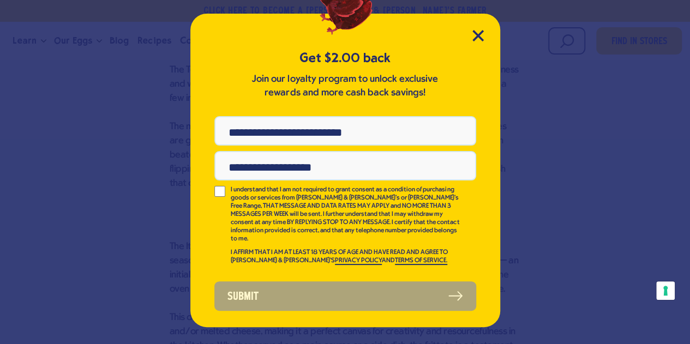
click at [475, 25] on div "Get $2.00 back Join our loyalty program to unlock exclusive rewards and more ca…" at bounding box center [345, 171] width 310 height 314
click at [478, 33] on icon "Close Modal" at bounding box center [477, 35] width 11 height 11
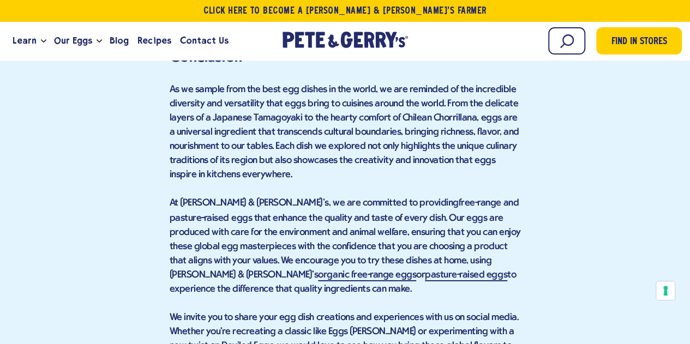
scroll to position [5761, 0]
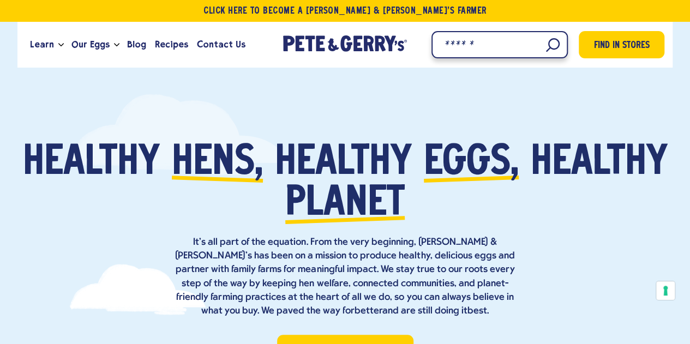
click at [540, 45] on input "Search" at bounding box center [500, 44] width 136 height 27
type input "*********"
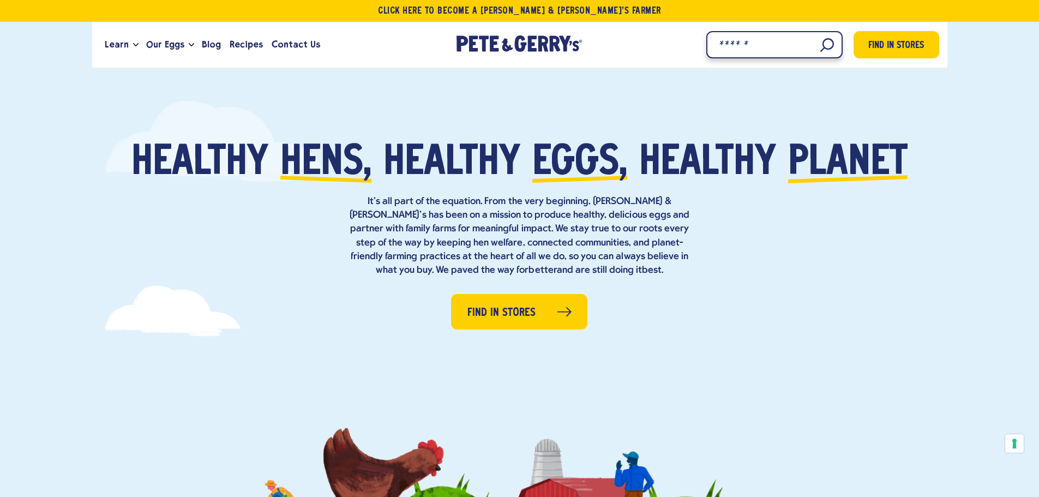
click at [832, 46] on input "Search" at bounding box center [774, 44] width 136 height 27
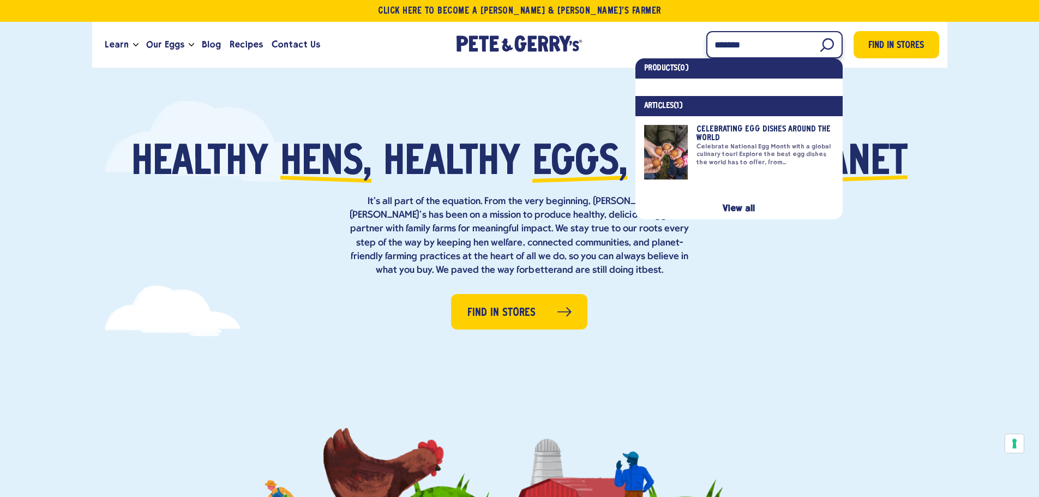
type input "*******"
click at [783, 143] on link at bounding box center [739, 152] width 190 height 55
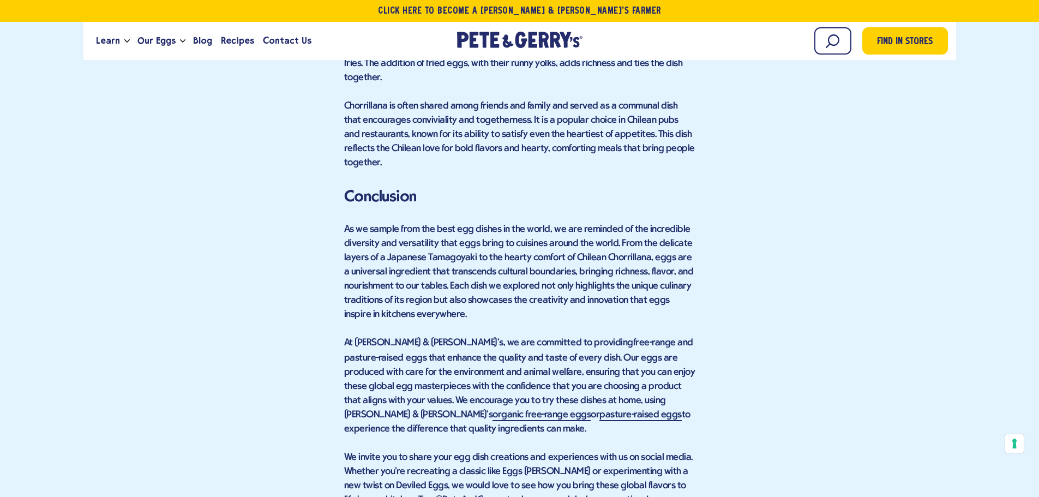
scroll to position [5622, 0]
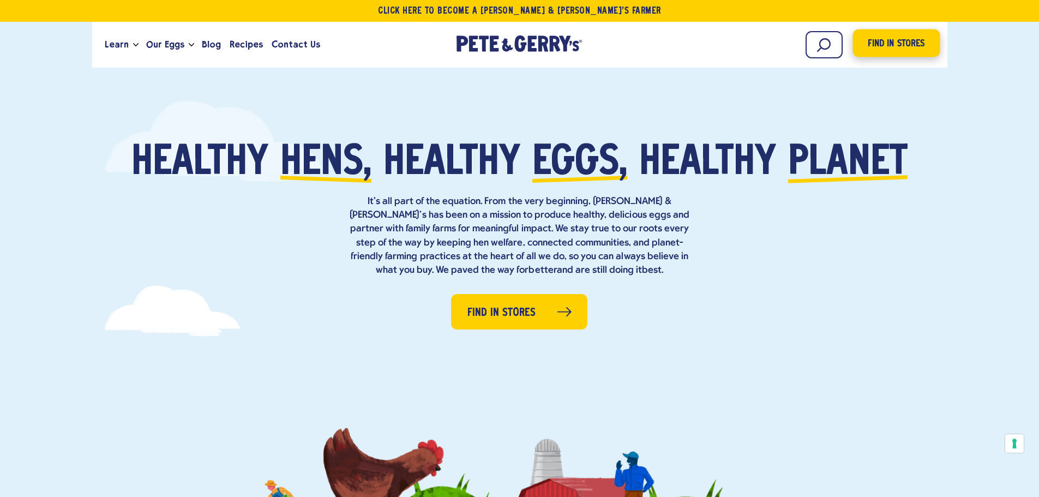
click at [908, 40] on span "Find in Stores" at bounding box center [896, 44] width 57 height 15
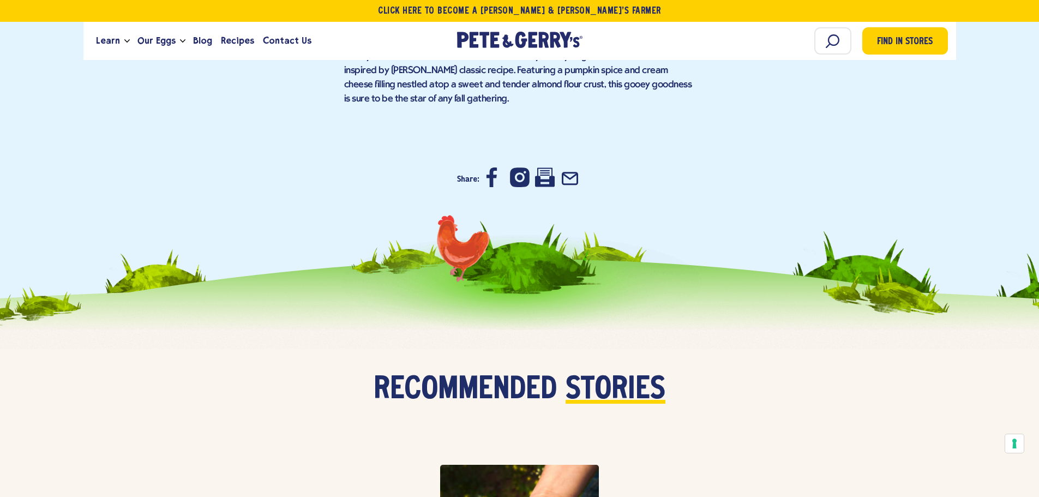
scroll to position [5619, 0]
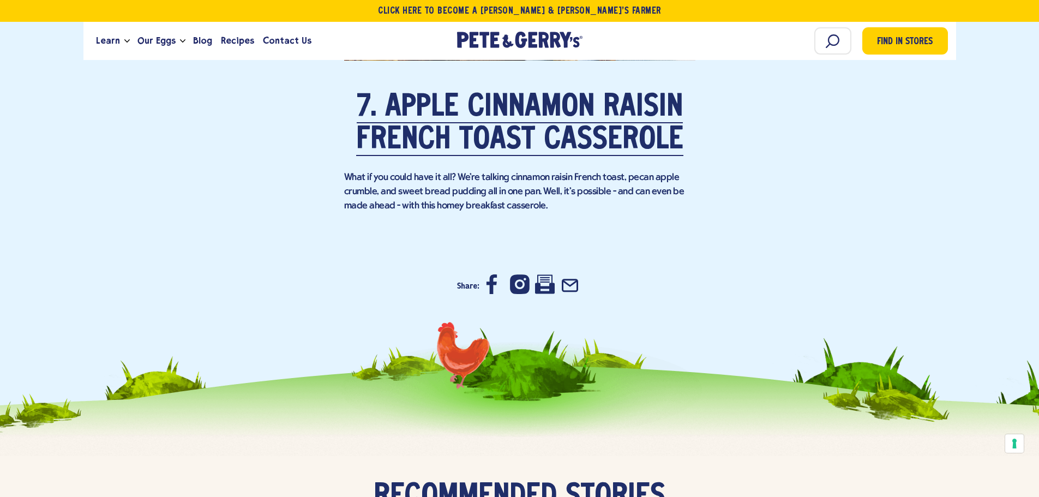
scroll to position [5019, 0]
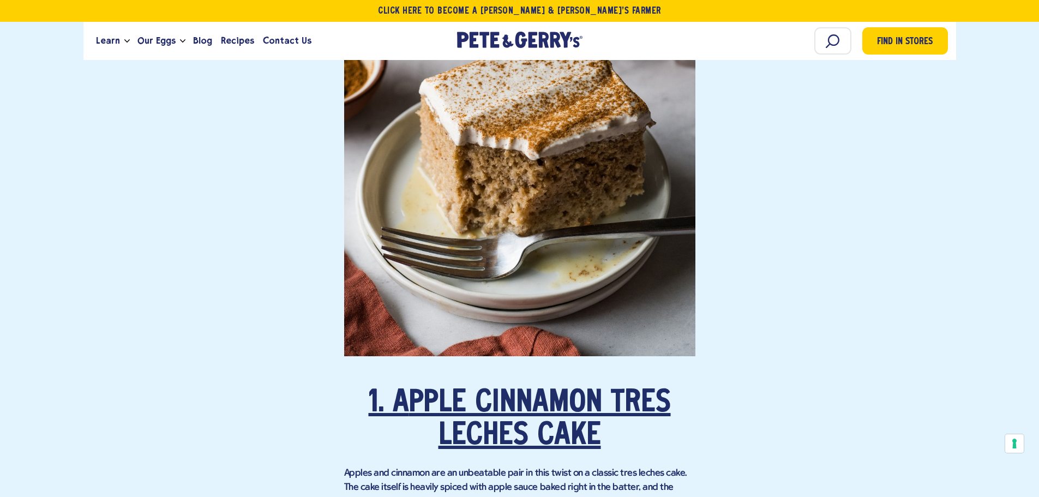
scroll to position [1016, 0]
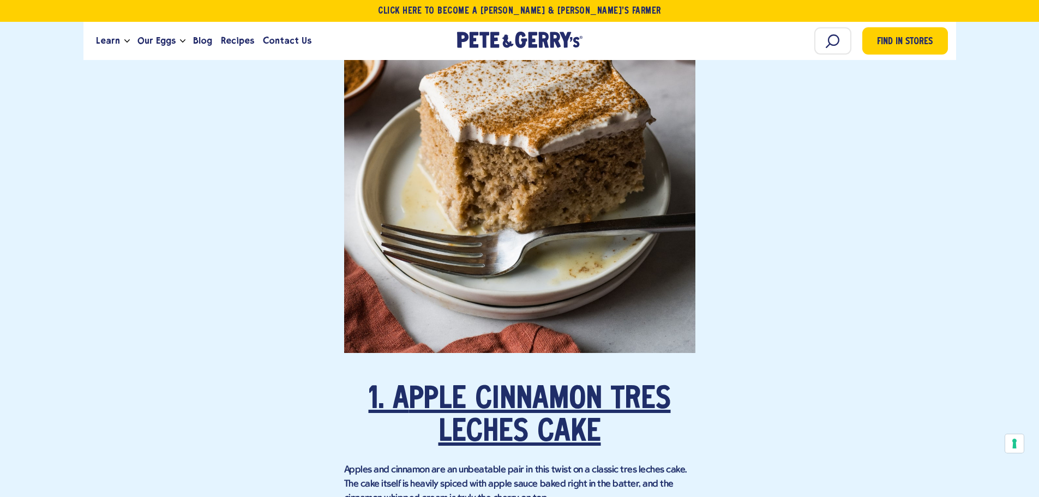
click at [546, 414] on link "1. A pple Cinnamon Tres Leches Cake" at bounding box center [520, 416] width 302 height 63
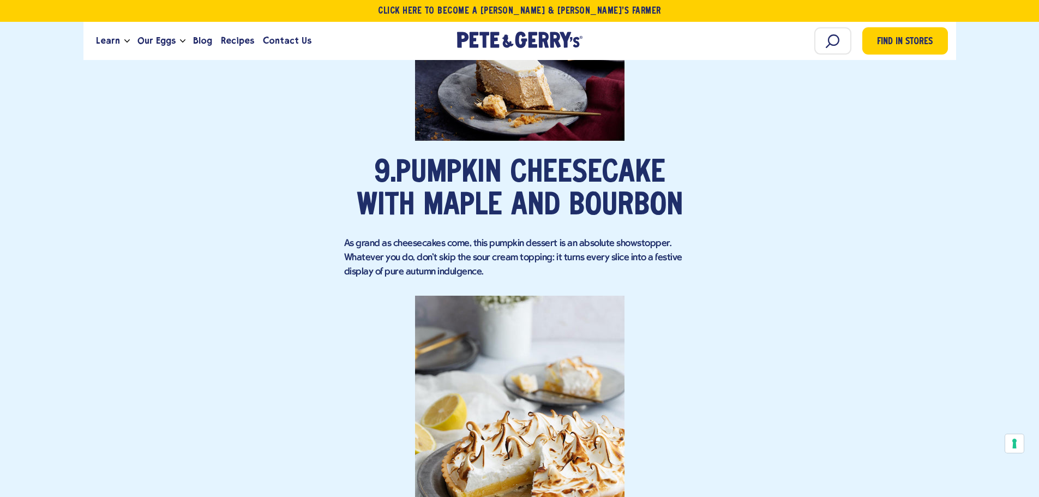
scroll to position [4364, 0]
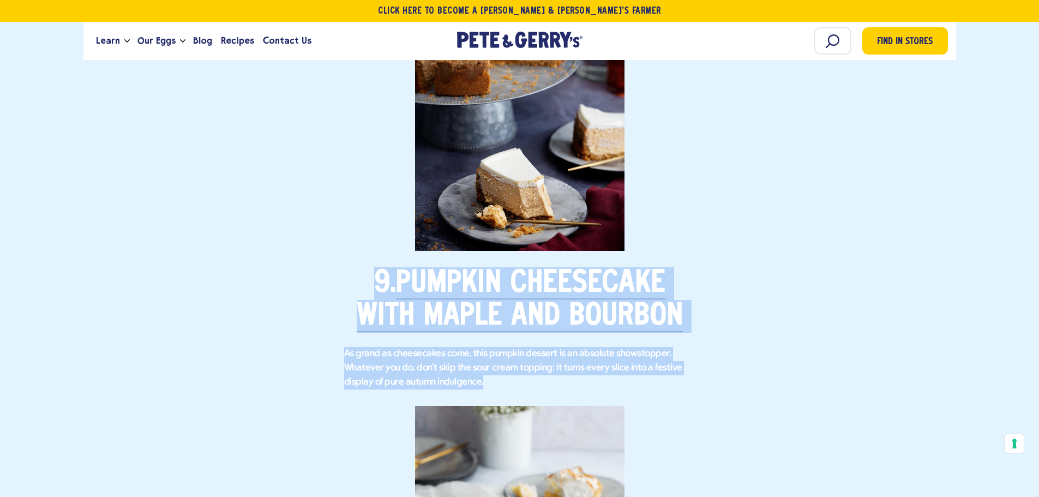
drag, startPoint x: 498, startPoint y: 376, endPoint x: 363, endPoint y: 285, distance: 162.7
copy div "9. Pumpkin Cheesecake with Maple and Bourbon As grand as cheesecakes come, this…"
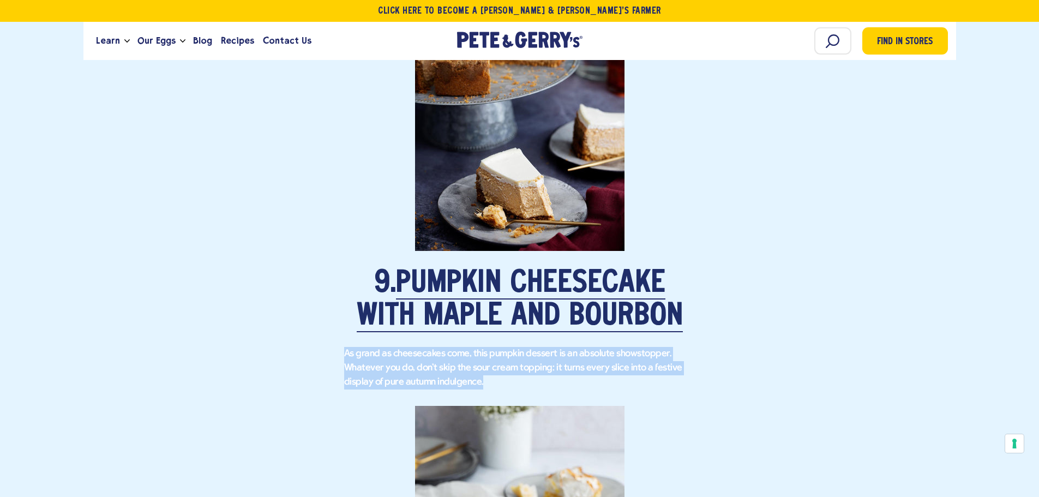
drag, startPoint x: 507, startPoint y: 386, endPoint x: 346, endPoint y: 351, distance: 164.6
click at [346, 351] on p "As grand as cheesecakes come, this pumpkin dessert is an absolute showstopper. …" at bounding box center [519, 368] width 351 height 43
copy p "As grand as cheesecakes come, this pumpkin dessert is an absolute showstopper. …"
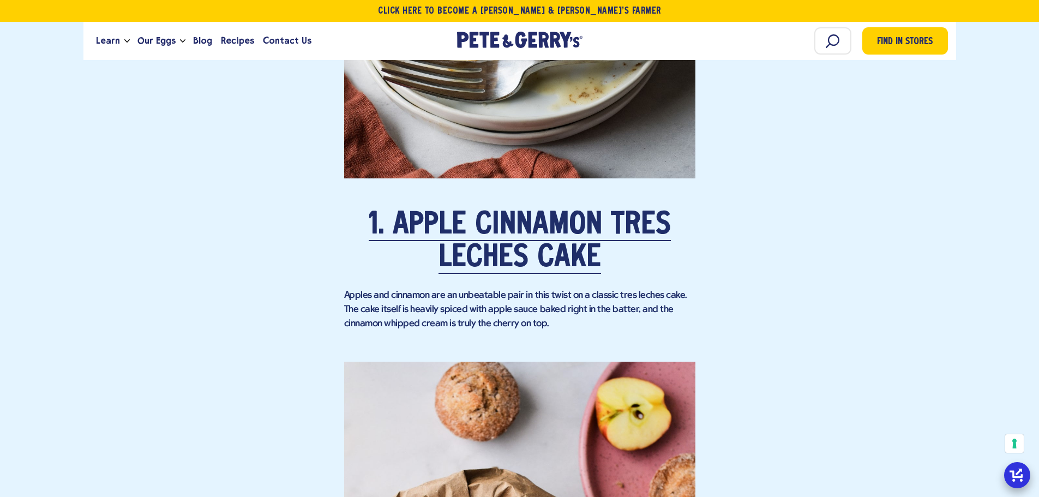
scroll to position [1190, 0]
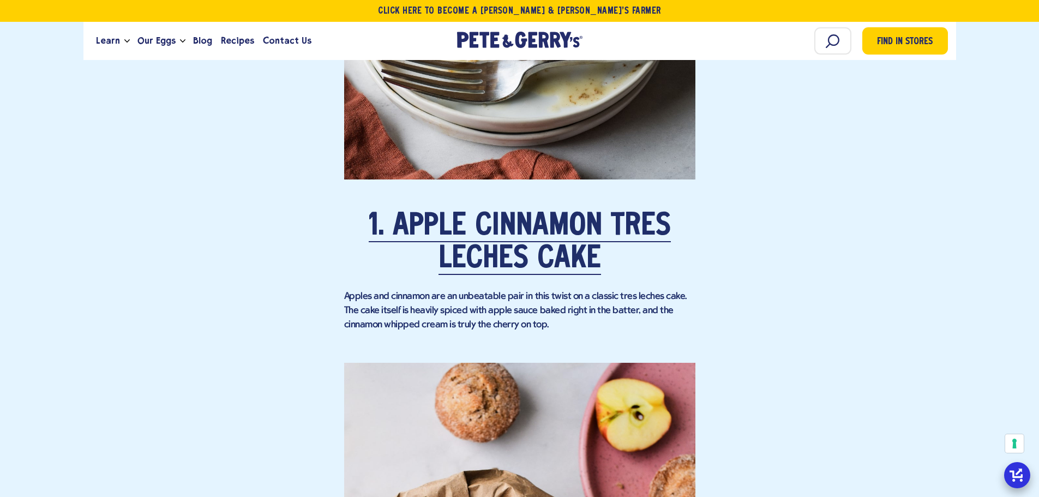
drag, startPoint x: 394, startPoint y: 194, endPoint x: 673, endPoint y: 323, distance: 307.3
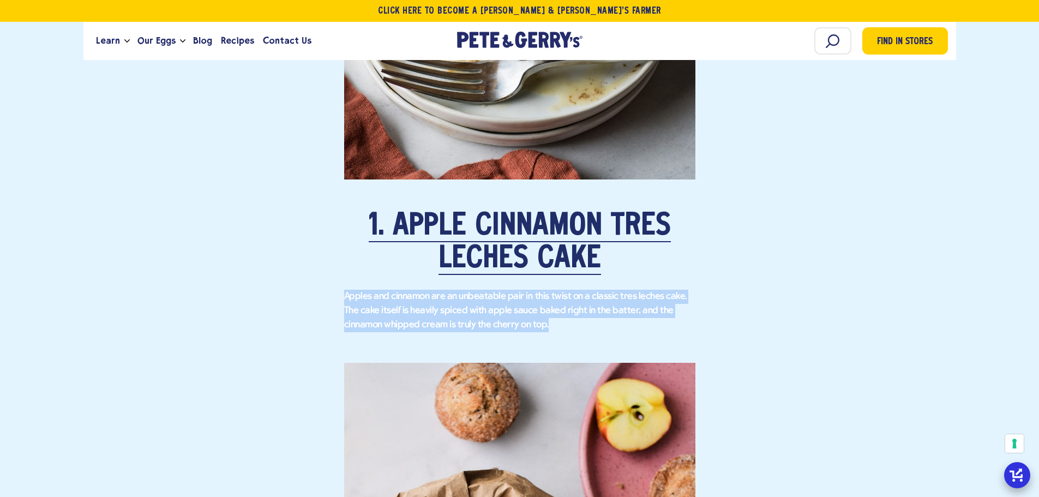
drag, startPoint x: 624, startPoint y: 321, endPoint x: 313, endPoint y: 296, distance: 312.0
copy p "Apples and cinnamon are an unbeatable pair in this twist on a classic tres lech…"
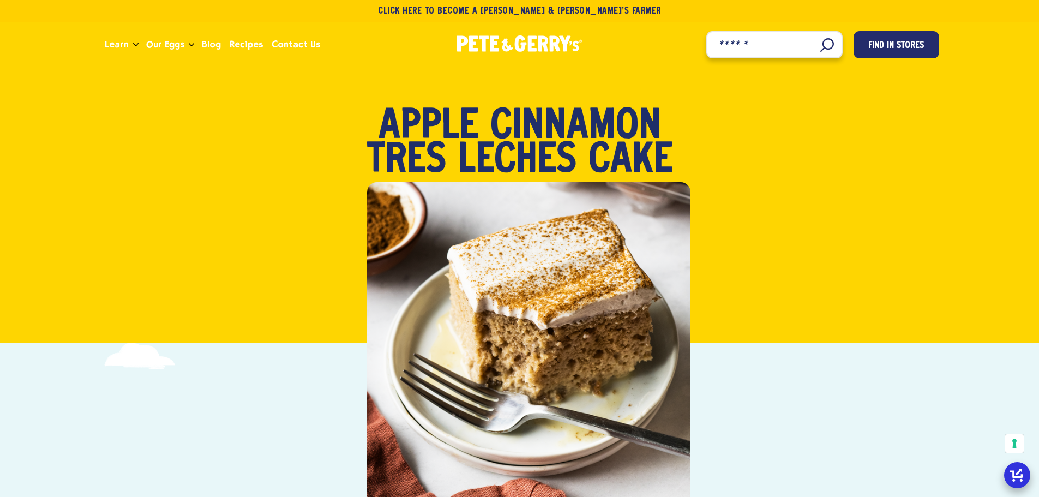
drag, startPoint x: 829, startPoint y: 44, endPoint x: 819, endPoint y: 51, distance: 12.4
click at [829, 44] on input "Search" at bounding box center [774, 44] width 136 height 27
click at [819, 40] on input "Search" at bounding box center [774, 44] width 136 height 27
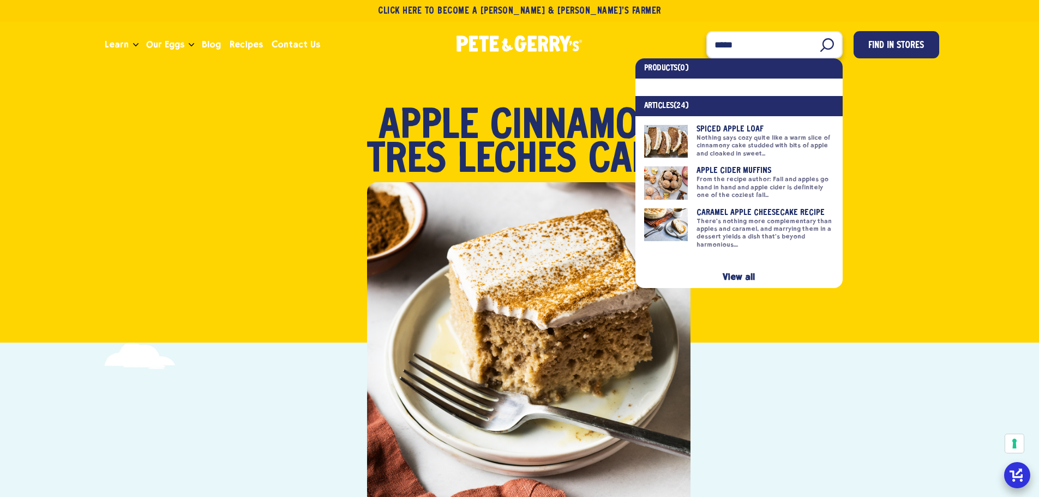
drag, startPoint x: 754, startPoint y: 46, endPoint x: 553, endPoint y: 41, distance: 201.3
click at [553, 41] on div "Learn Our Hens Our Story FAQ Careers Farm With Us Egg Shortage Our Eggs Pasture…" at bounding box center [519, 44] width 839 height 29
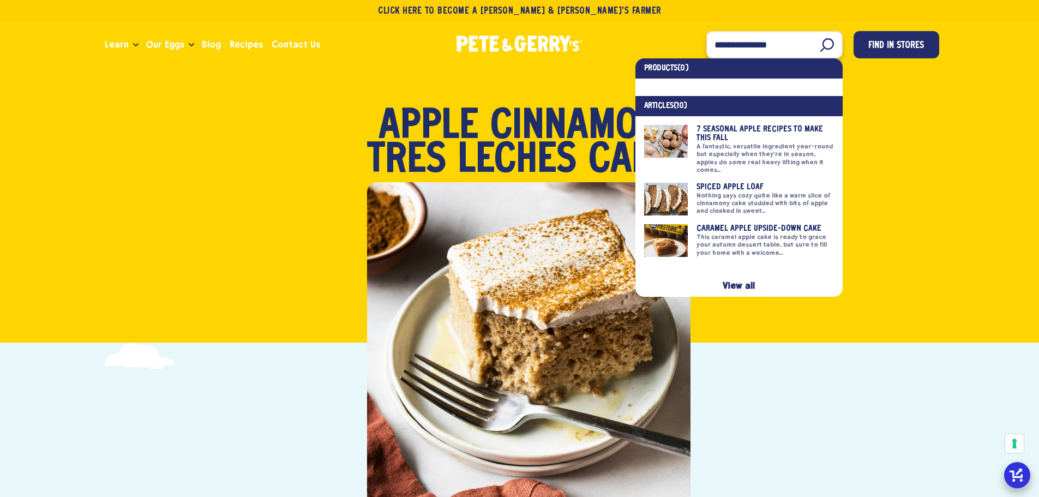
type input "**********"
click at [745, 126] on link at bounding box center [739, 149] width 190 height 49
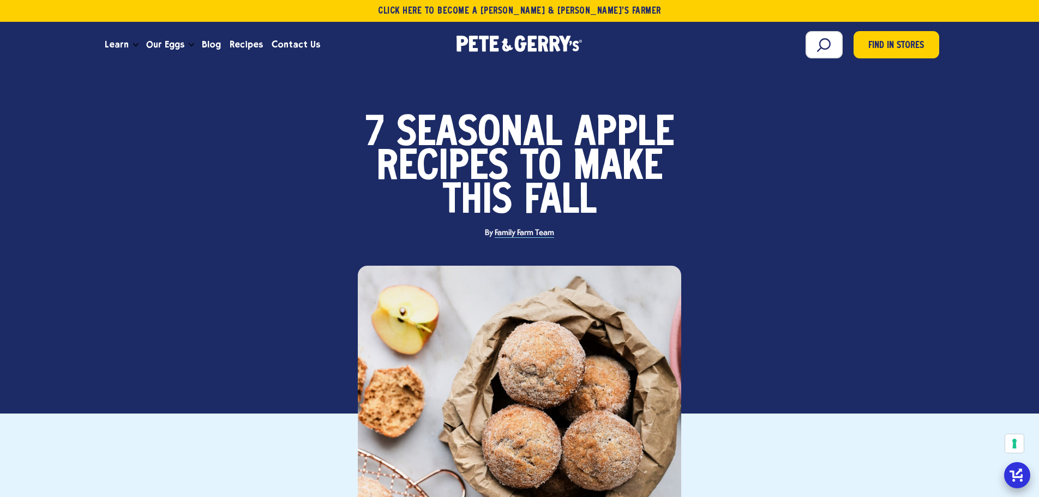
scroll to position [55, 0]
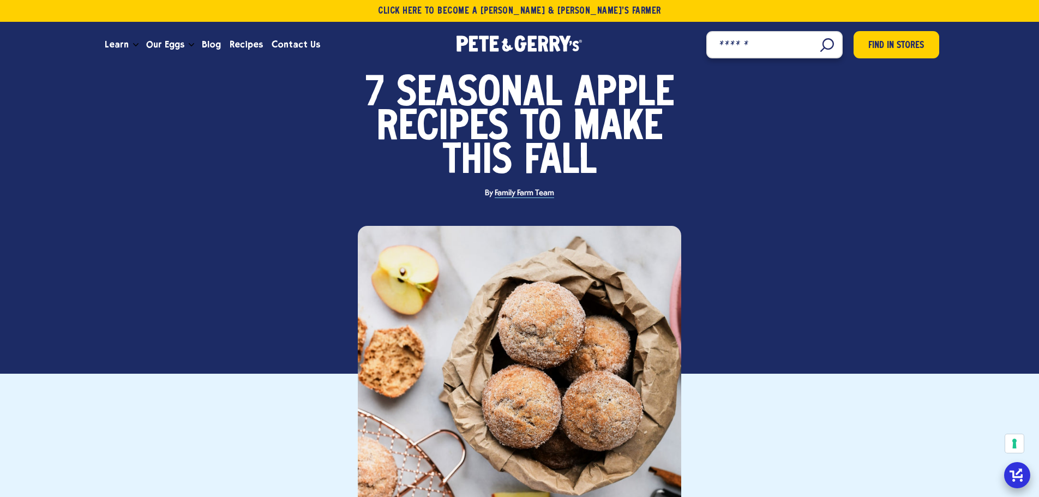
click at [817, 44] on input "Search" at bounding box center [774, 44] width 136 height 27
click at [772, 45] on input "Search" at bounding box center [774, 44] width 136 height 27
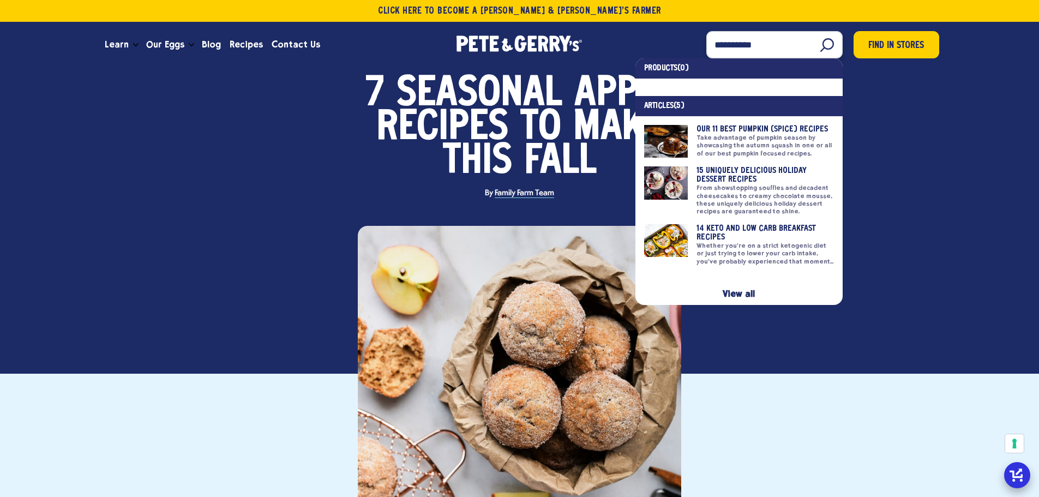
type input "**********"
click at [774, 133] on link at bounding box center [739, 141] width 190 height 33
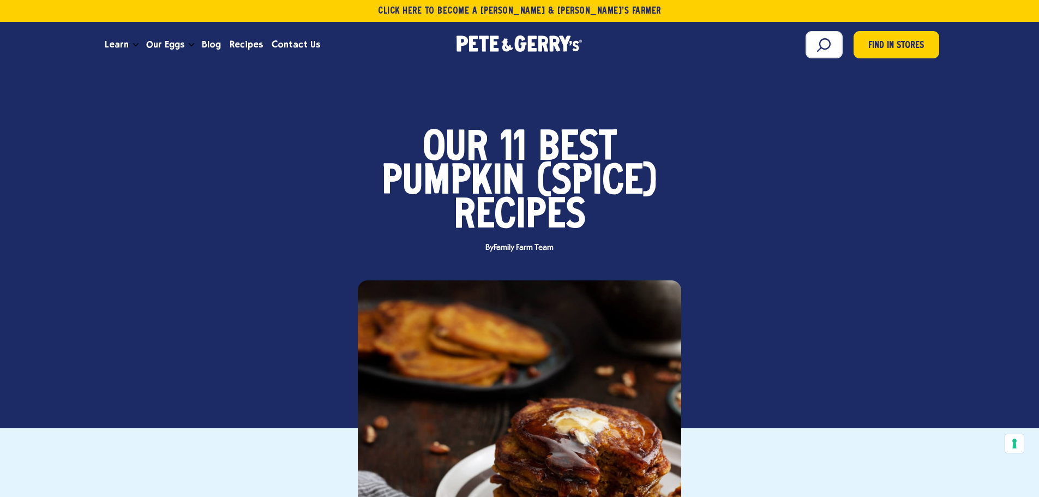
click at [801, 125] on div "Food Our 11 Best Pumpkin (Spice) Recipes By" at bounding box center [520, 248] width 1032 height 363
drag, startPoint x: 926, startPoint y: 50, endPoint x: 802, endPoint y: 22, distance: 127.0
click at [926, 50] on link "Find in Stores" at bounding box center [896, 43] width 87 height 28
